Goal: Task Accomplishment & Management: Use online tool/utility

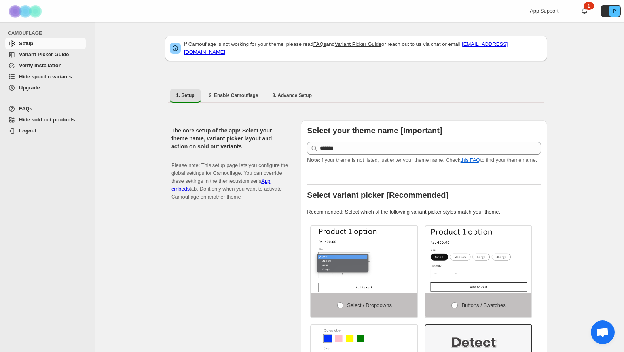
click at [46, 77] on span "Hide specific variants" at bounding box center [45, 77] width 53 height 6
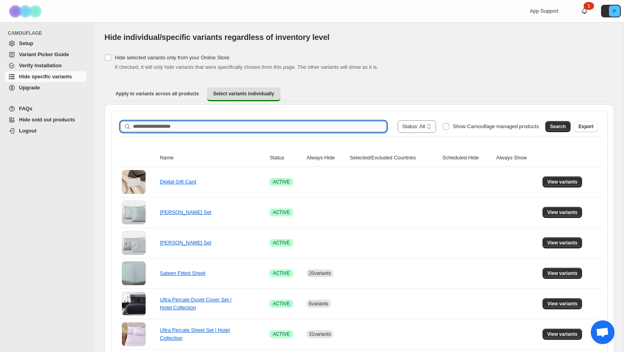
click at [291, 127] on input "Search product name" at bounding box center [259, 126] width 253 height 11
click at [553, 128] on span "Search" at bounding box center [558, 126] width 16 height 6
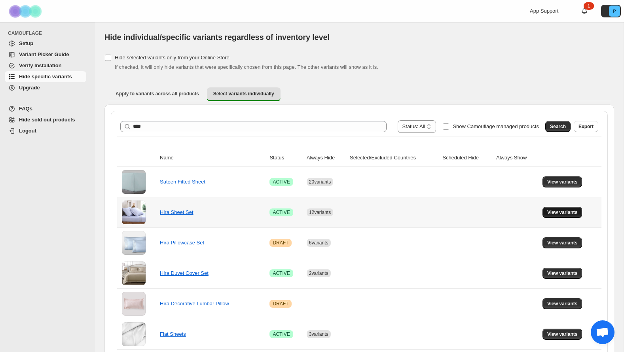
click at [569, 211] on span "View variants" at bounding box center [562, 212] width 30 height 6
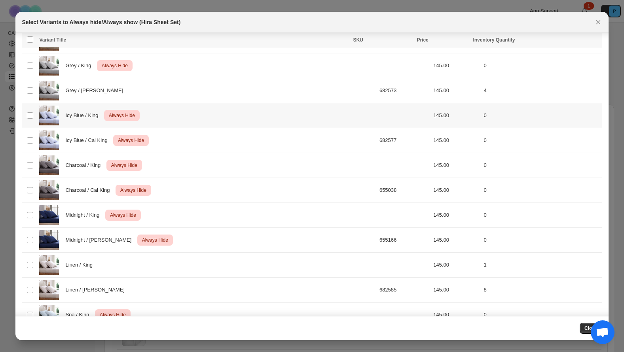
scroll to position [158, 0]
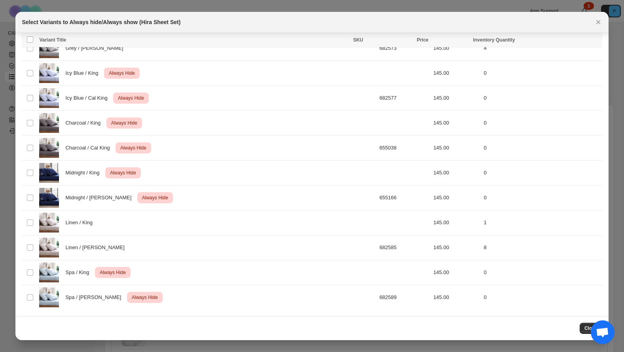
click at [583, 329] on button "Close" at bounding box center [590, 328] width 23 height 11
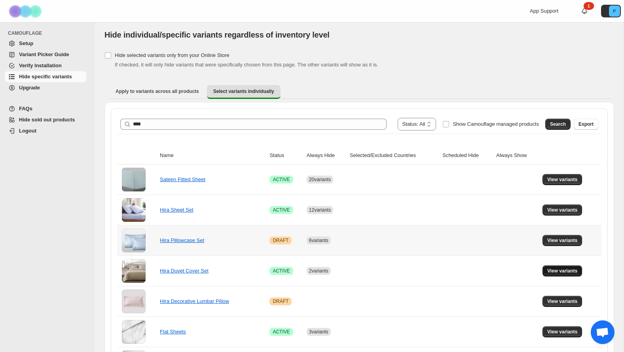
scroll to position [0, 0]
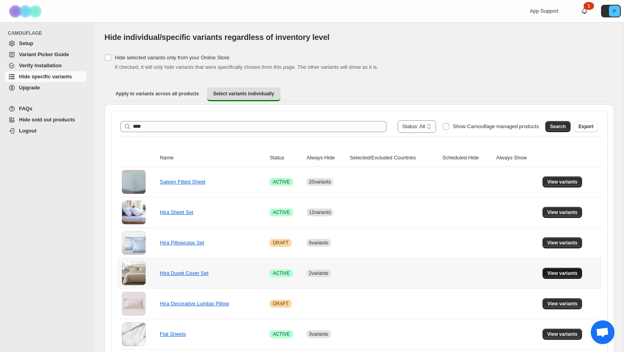
click at [562, 275] on span "View variants" at bounding box center [562, 273] width 30 height 6
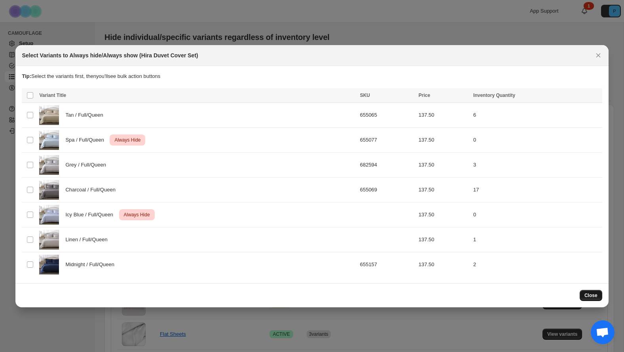
click at [596, 297] on span "Close" at bounding box center [590, 295] width 13 height 6
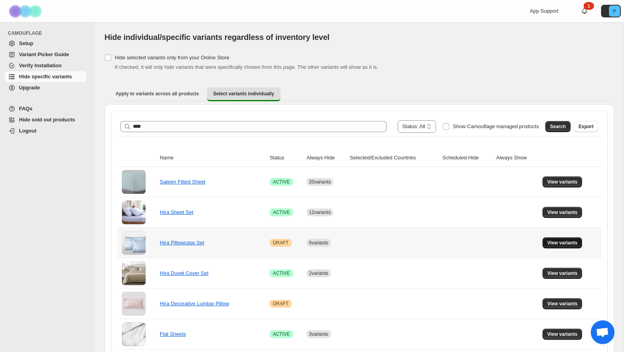
click at [573, 244] on span "View variants" at bounding box center [562, 243] width 30 height 6
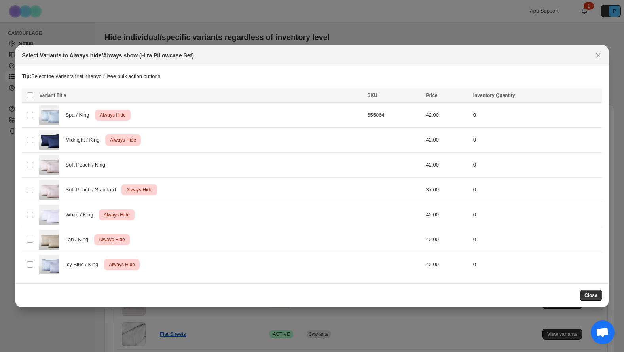
drag, startPoint x: 591, startPoint y: 295, endPoint x: 573, endPoint y: 290, distance: 18.8
click at [591, 295] on span "Close" at bounding box center [590, 295] width 13 height 6
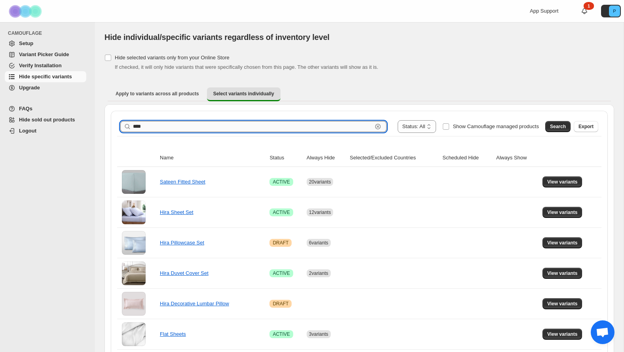
drag, startPoint x: 156, startPoint y: 122, endPoint x: 146, endPoint y: 124, distance: 10.1
click at [146, 124] on input "****" at bounding box center [252, 126] width 239 height 11
type input "**********"
click at [549, 122] on button "Search" at bounding box center [557, 126] width 25 height 11
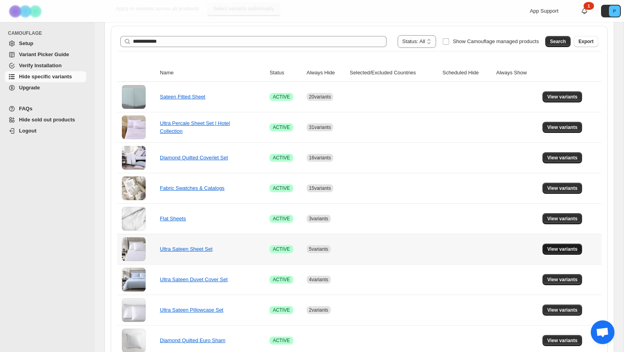
scroll to position [88, 0]
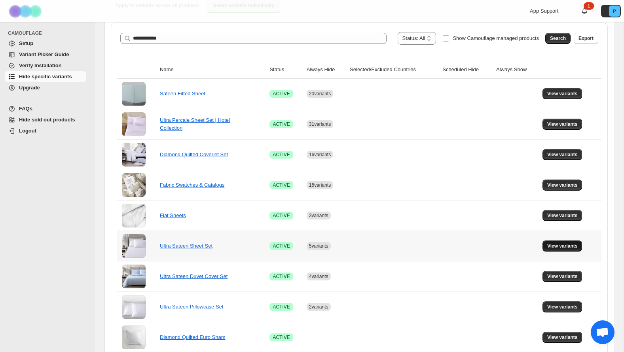
click at [559, 248] on span "View variants" at bounding box center [562, 246] width 30 height 6
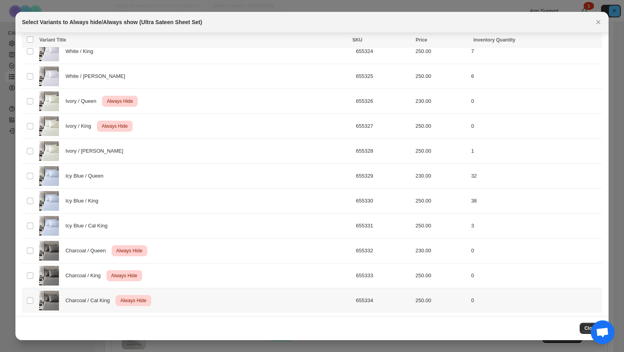
scroll to position [59, 0]
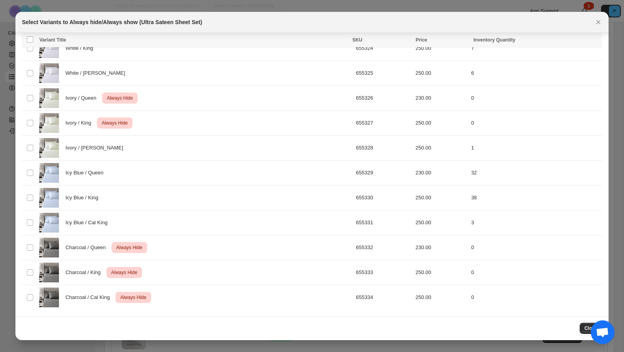
click at [581, 325] on button "Close" at bounding box center [590, 328] width 23 height 11
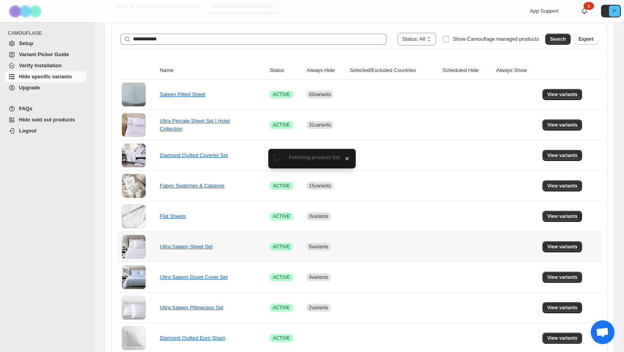
scroll to position [88, 0]
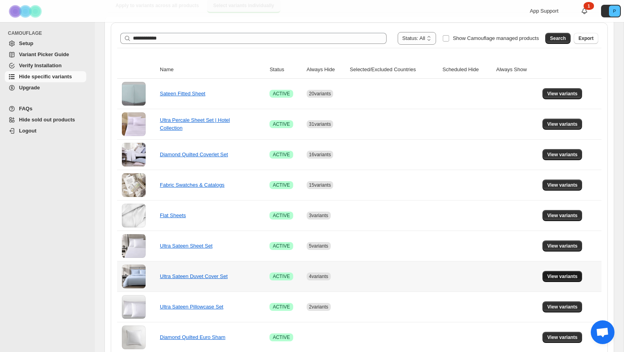
click at [565, 276] on span "View variants" at bounding box center [562, 276] width 30 height 6
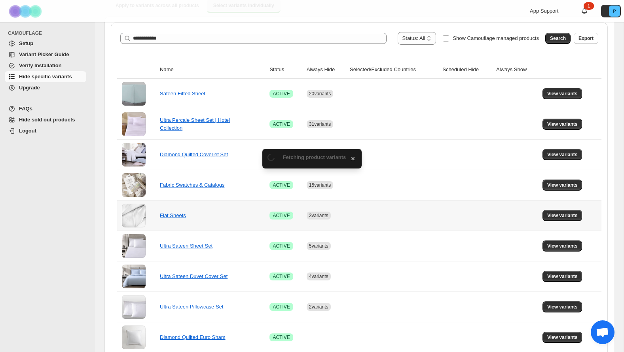
scroll to position [0, 0]
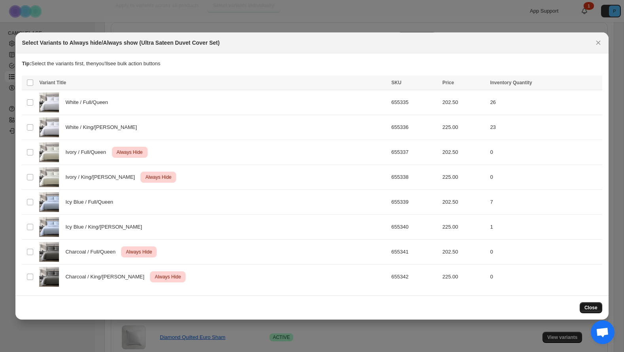
click at [586, 306] on span "Close" at bounding box center [590, 308] width 13 height 6
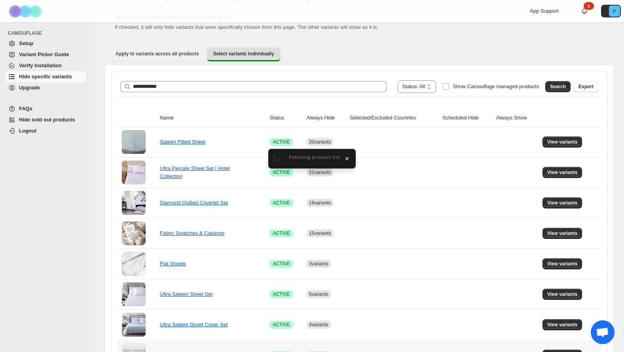
scroll to position [88, 0]
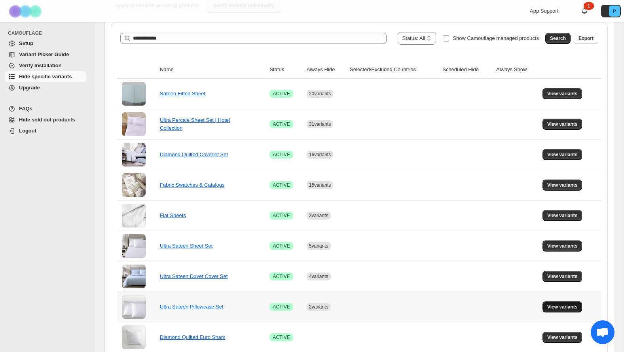
click at [555, 306] on span "View variants" at bounding box center [562, 307] width 30 height 6
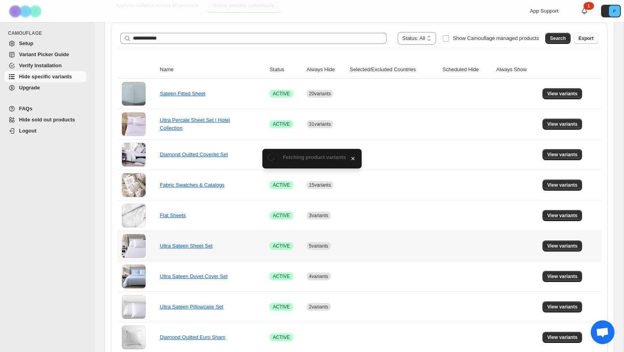
scroll to position [0, 0]
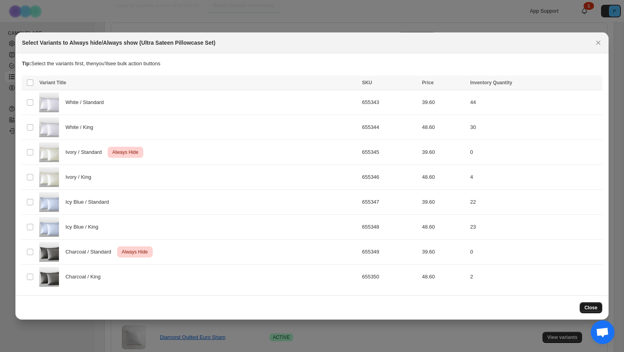
click at [585, 310] on span "Close" at bounding box center [590, 308] width 13 height 6
